Goal: Use online tool/utility: Utilize a website feature to perform a specific function

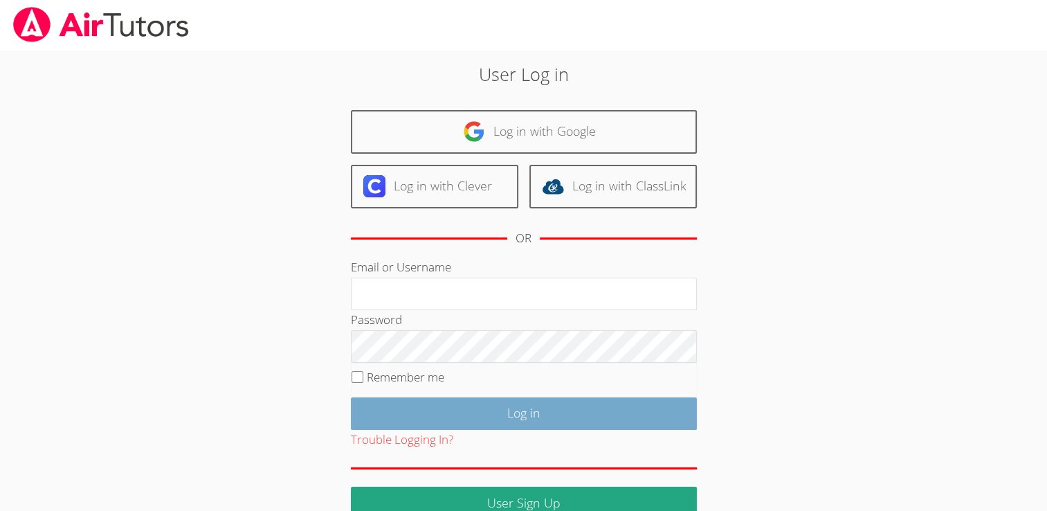
type input "mishary"
click at [490, 417] on input "Log in" at bounding box center [524, 413] width 346 height 33
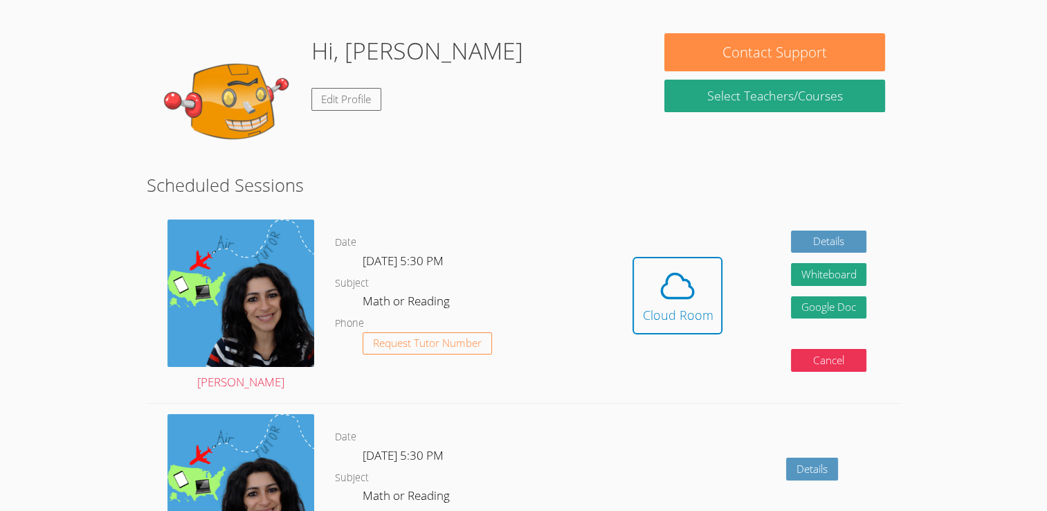
scroll to position [172, 0]
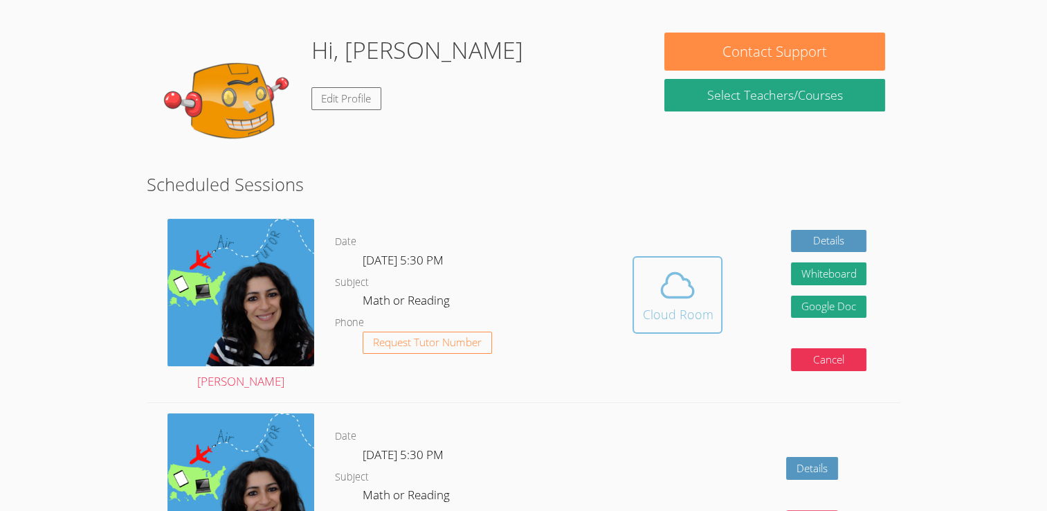
click at [680, 298] on icon at bounding box center [677, 285] width 39 height 39
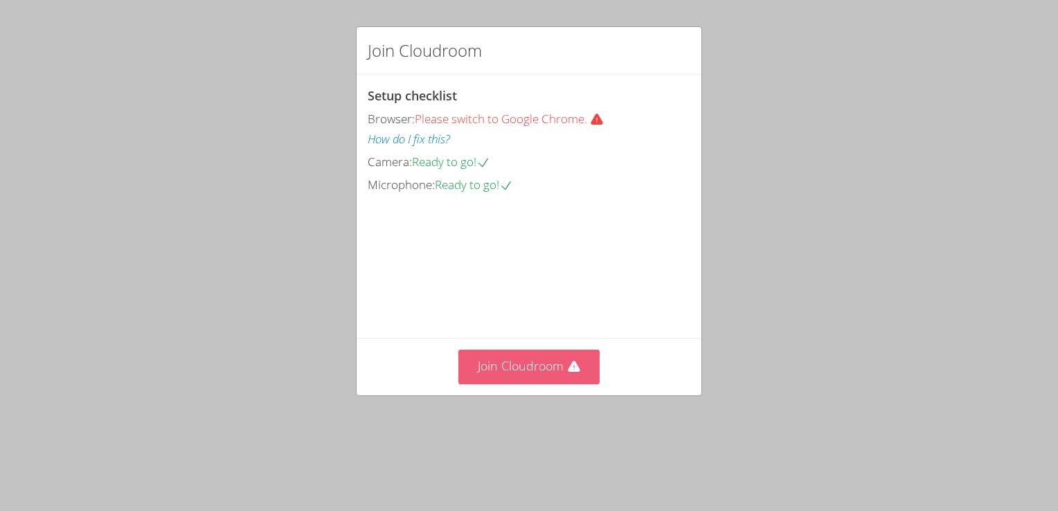
click at [510, 384] on button "Join Cloudroom" at bounding box center [529, 367] width 142 height 34
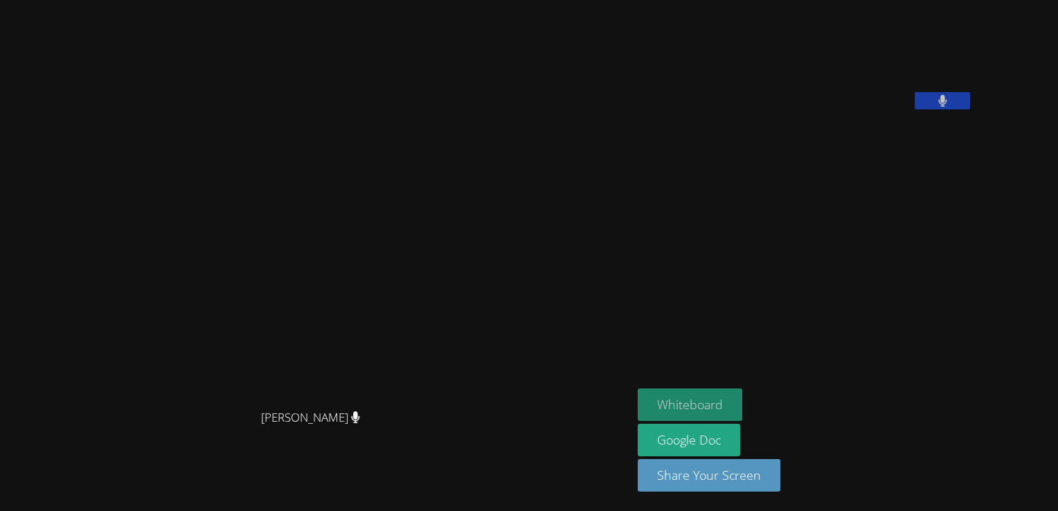
click at [720, 393] on button "Whiteboard" at bounding box center [690, 404] width 105 height 33
click at [742, 402] on button "Whiteboard" at bounding box center [690, 404] width 105 height 33
